Goal: Find specific page/section: Find specific page/section

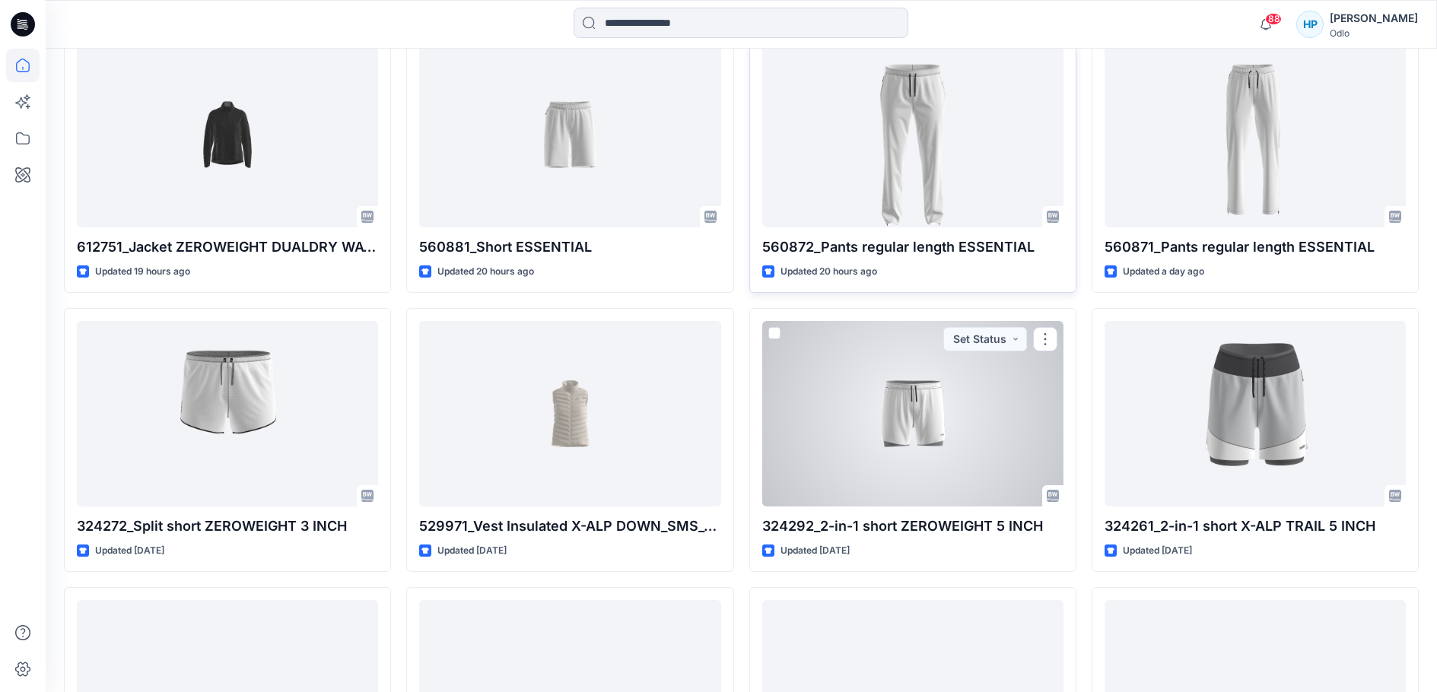
scroll to position [1565, 0]
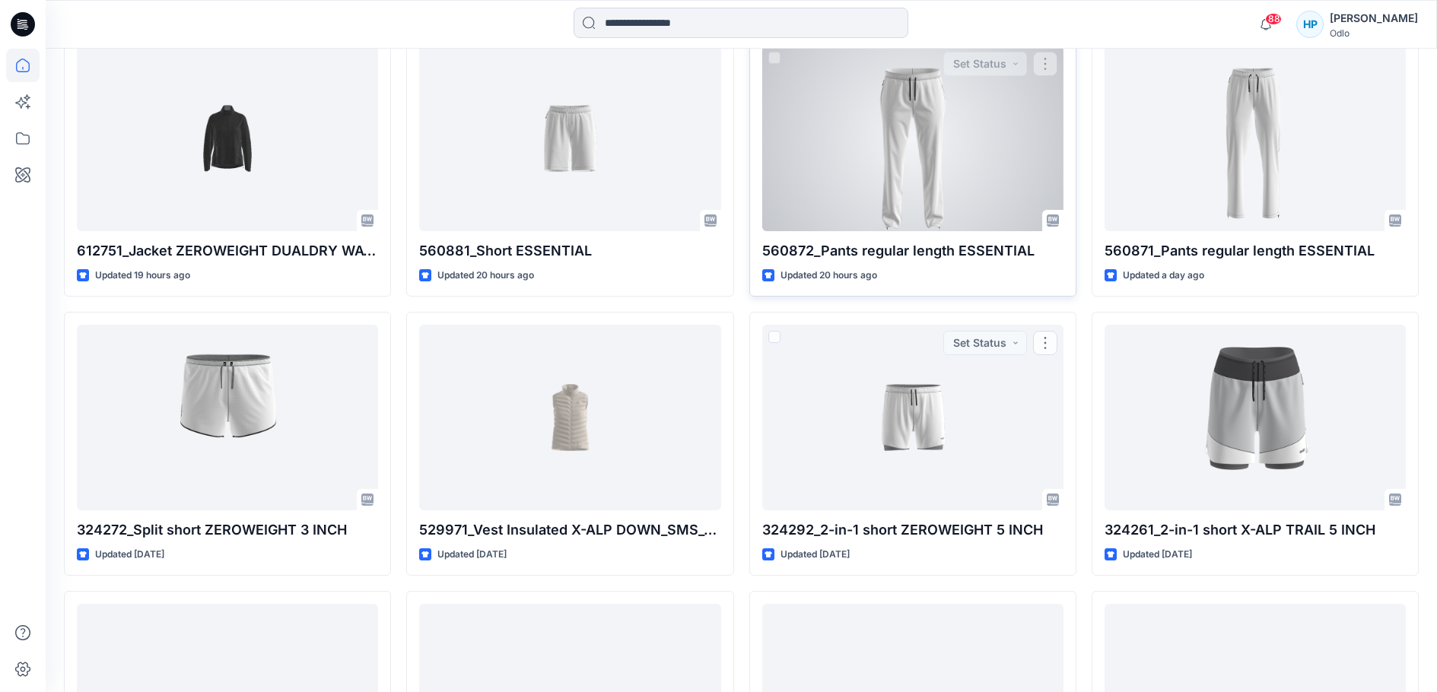
click at [831, 231] on div at bounding box center [912, 139] width 301 height 186
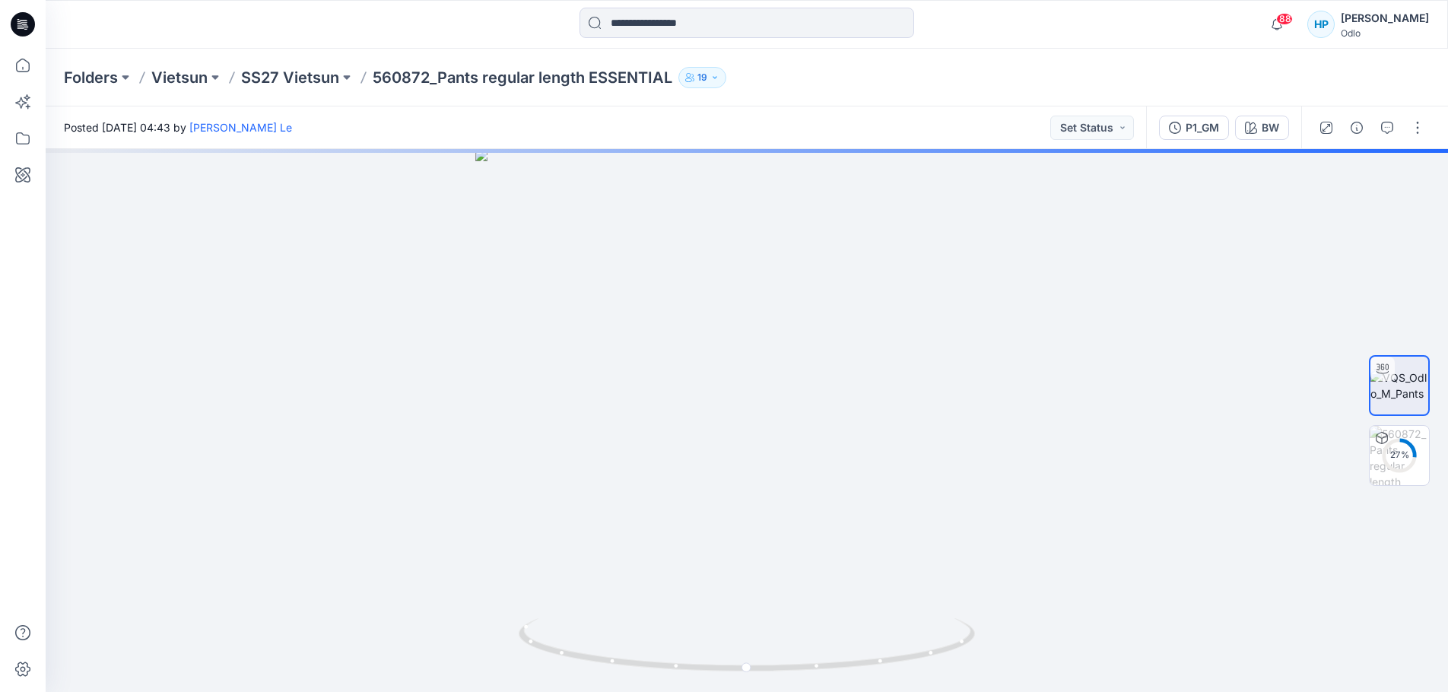
click at [633, 78] on p "560872_Pants regular length ESSENTIAL" at bounding box center [523, 77] width 300 height 21
click at [1047, 115] on div "Posted [DATE] 04:43 by [PERSON_NAME] Le Set Status" at bounding box center [596, 127] width 1101 height 42
click at [1054, 126] on button "Set Status" at bounding box center [1092, 128] width 84 height 24
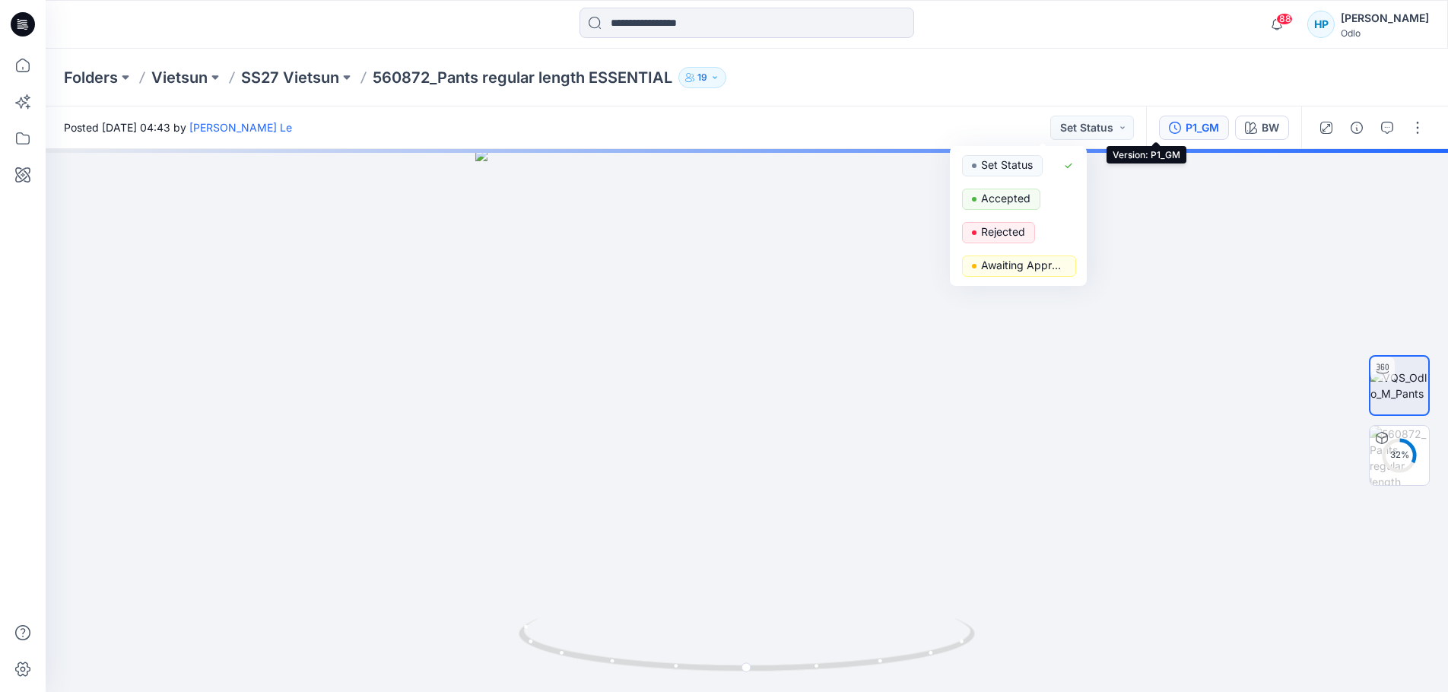
click at [1171, 139] on button "P1_GM" at bounding box center [1194, 128] width 70 height 24
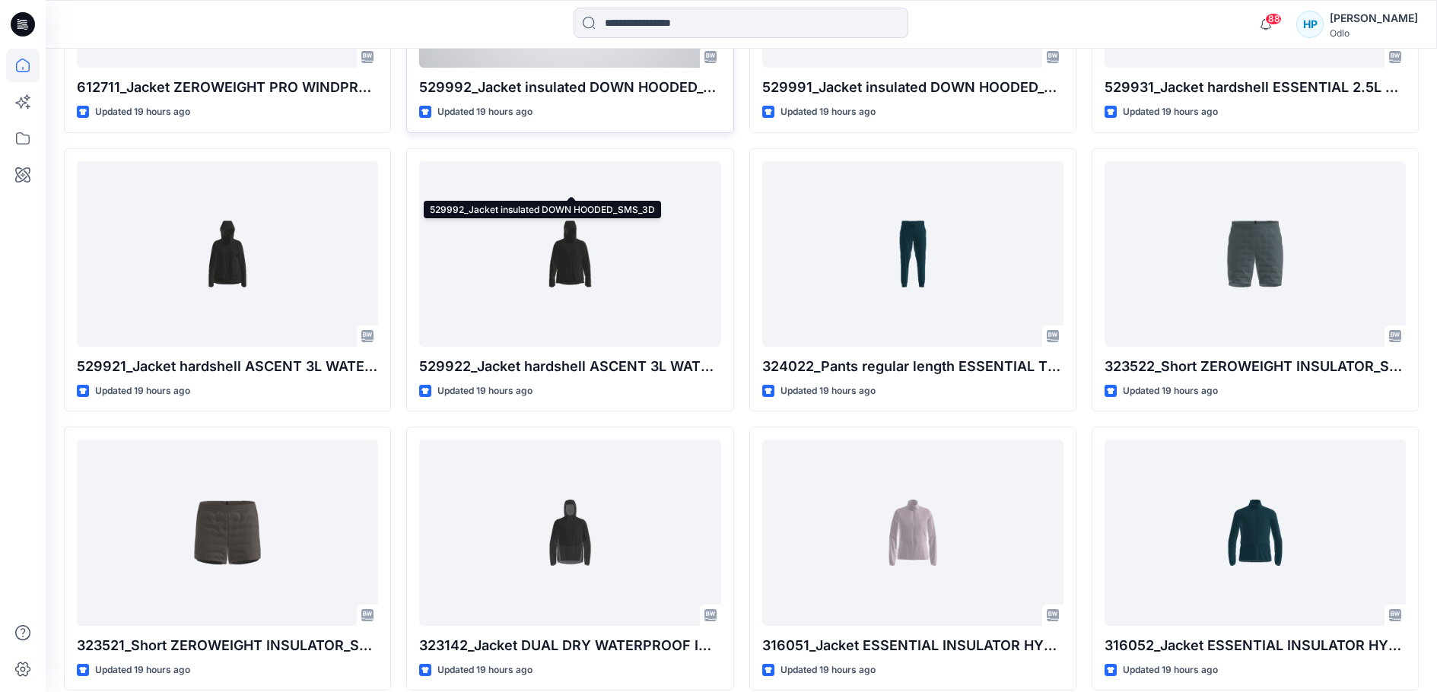
scroll to position [685, 0]
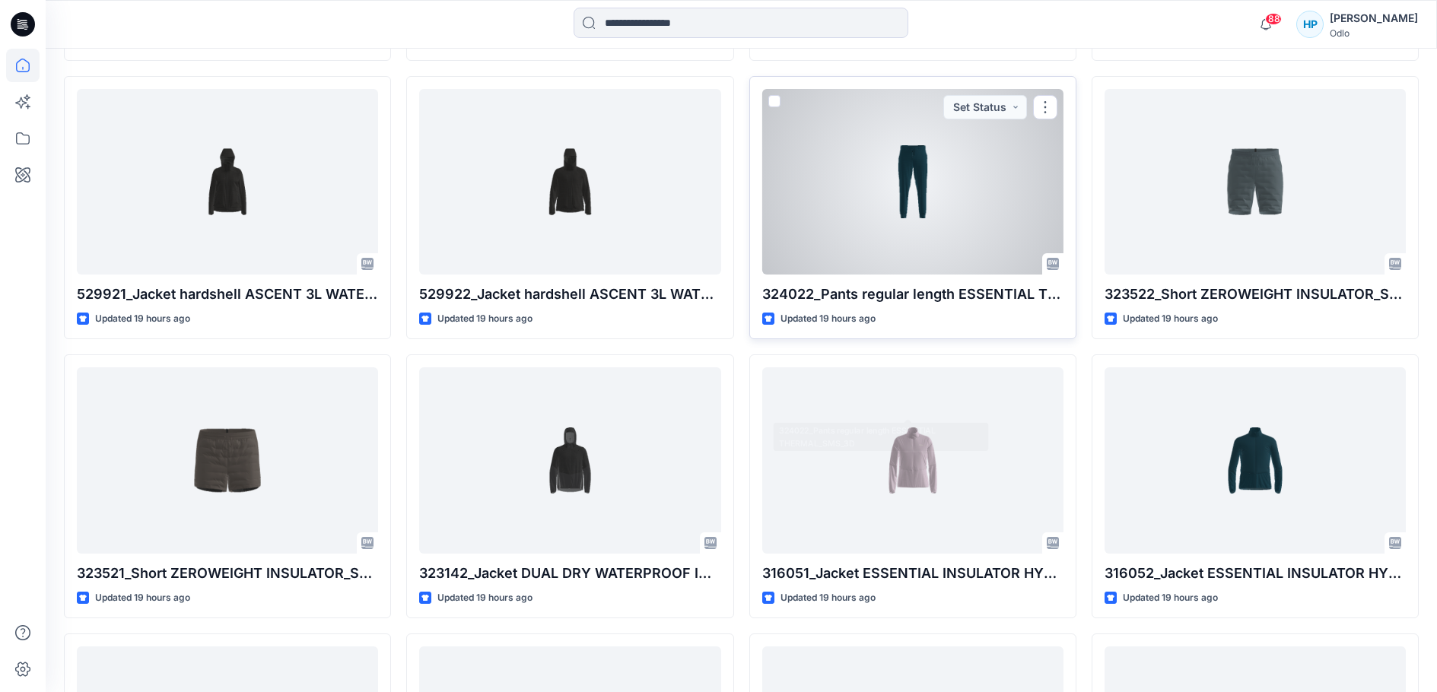
click at [916, 275] on div at bounding box center [912, 182] width 301 height 186
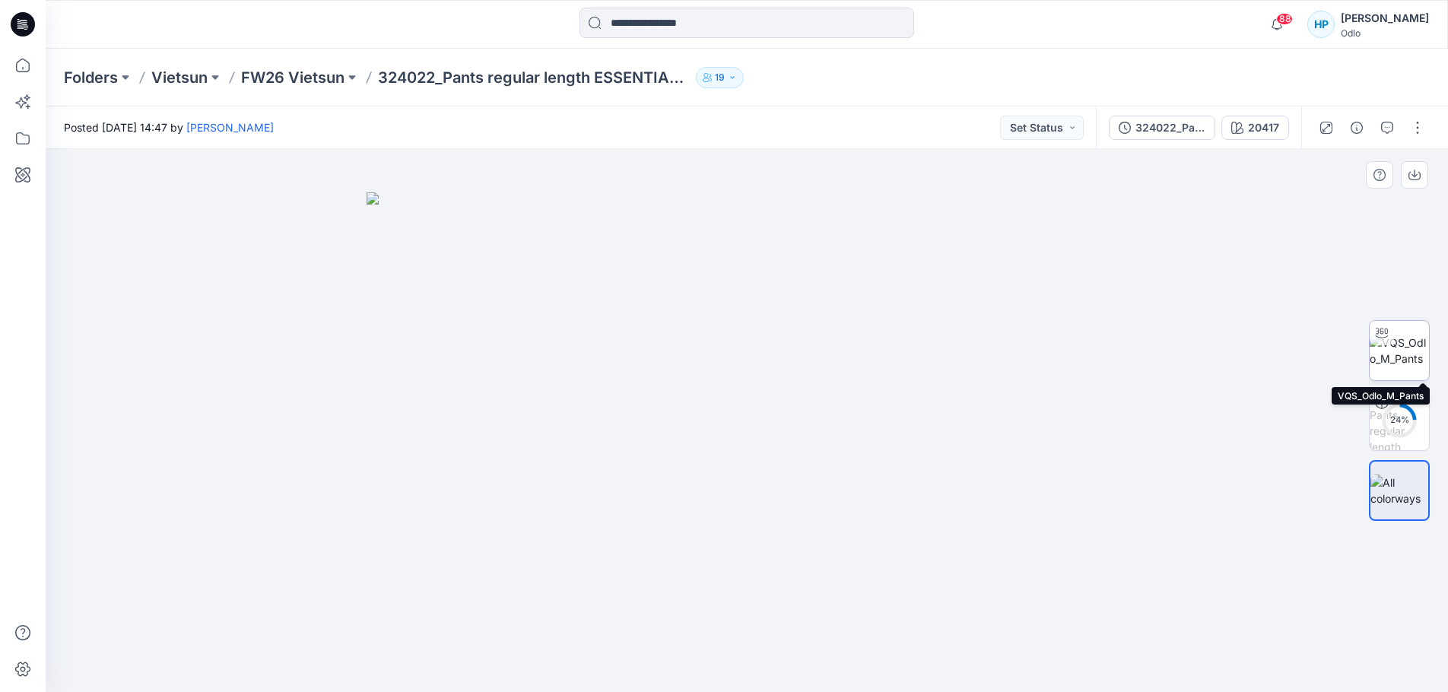
drag, startPoint x: 1397, startPoint y: 362, endPoint x: 1362, endPoint y: 373, distance: 36.6
click at [1397, 363] on img at bounding box center [1399, 351] width 59 height 32
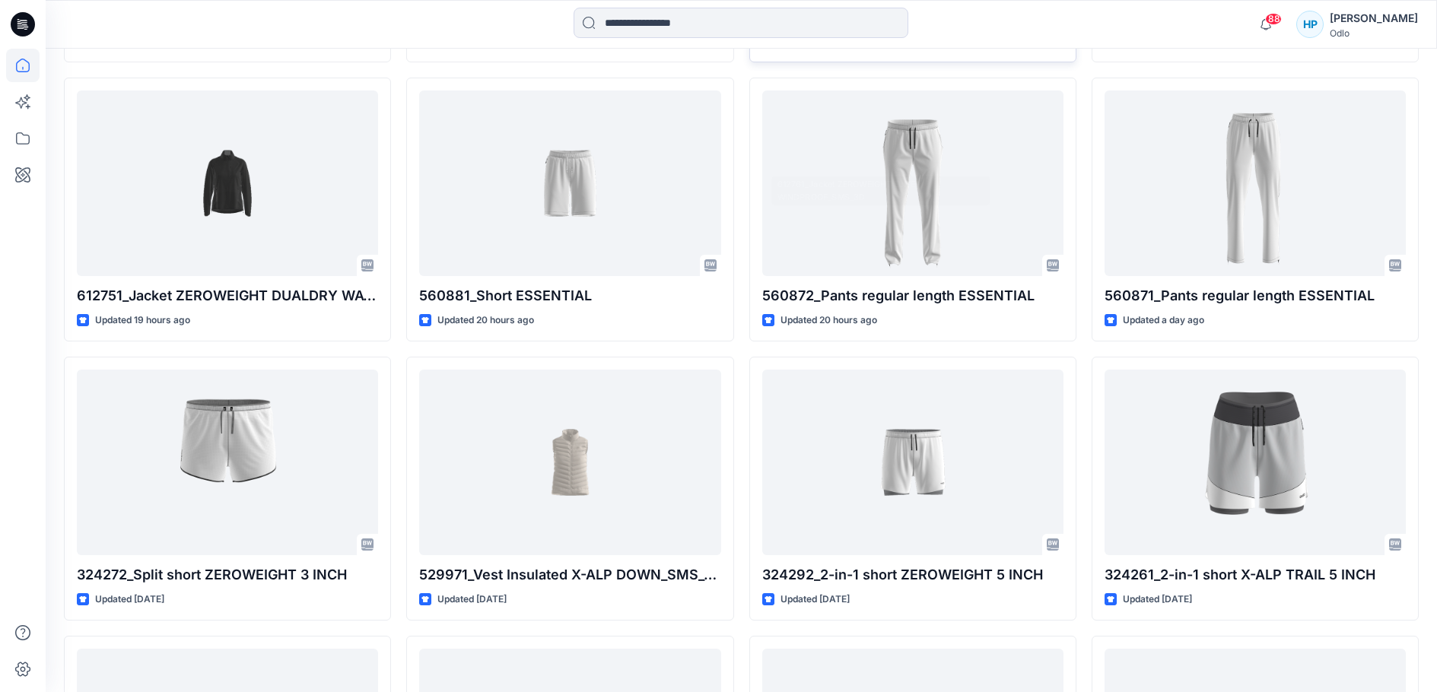
scroll to position [1521, 0]
